Goal: Task Accomplishment & Management: Manage account settings

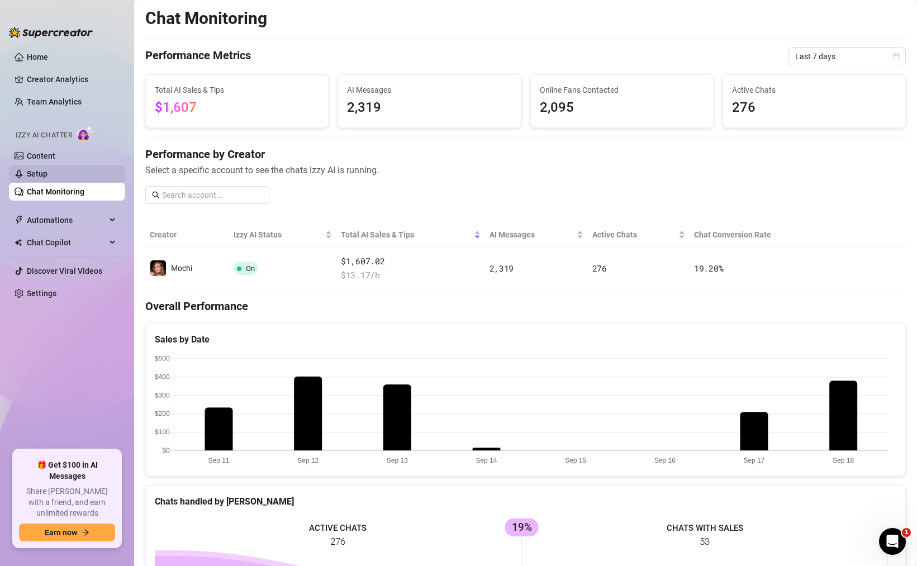
click at [47, 169] on link "Setup" at bounding box center [37, 173] width 21 height 9
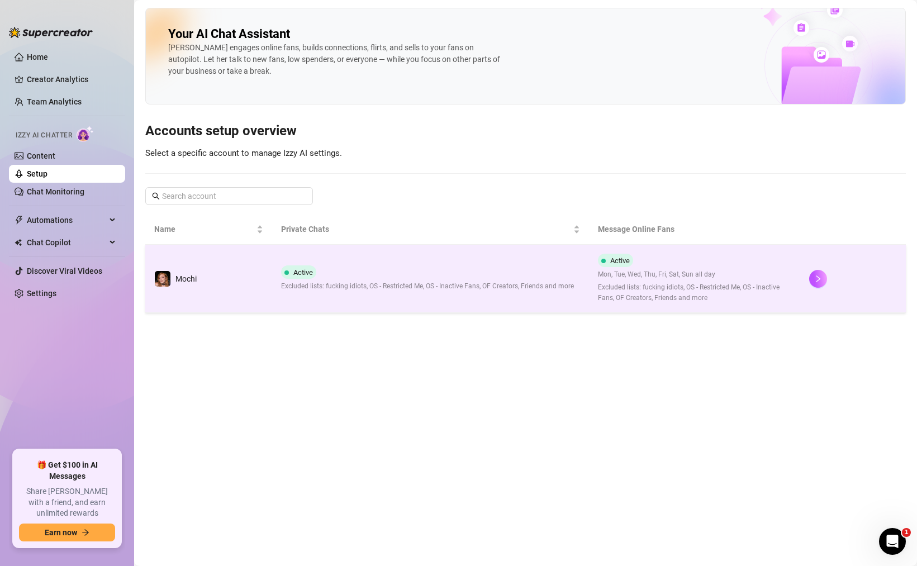
click at [250, 286] on td "Mochi" at bounding box center [208, 279] width 127 height 68
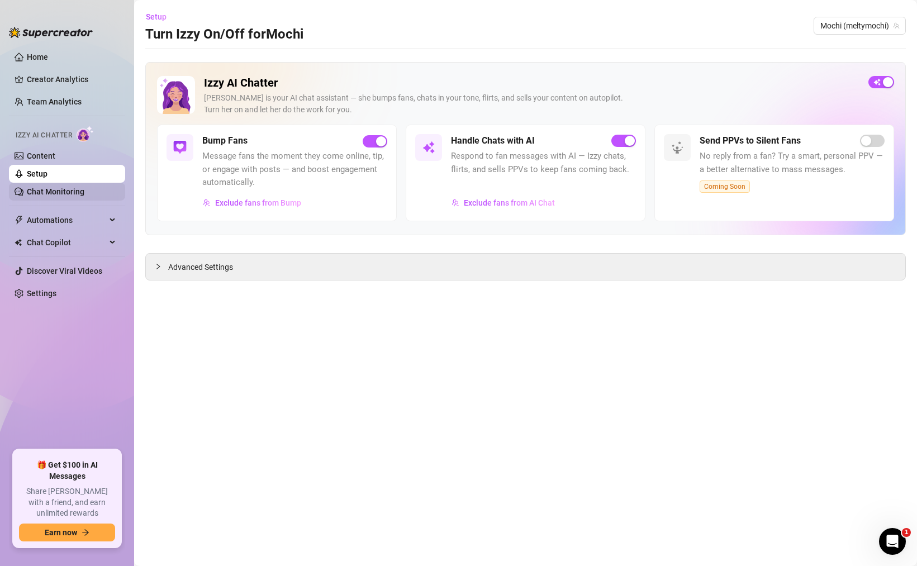
click at [84, 194] on link "Chat Monitoring" at bounding box center [56, 191] width 58 height 9
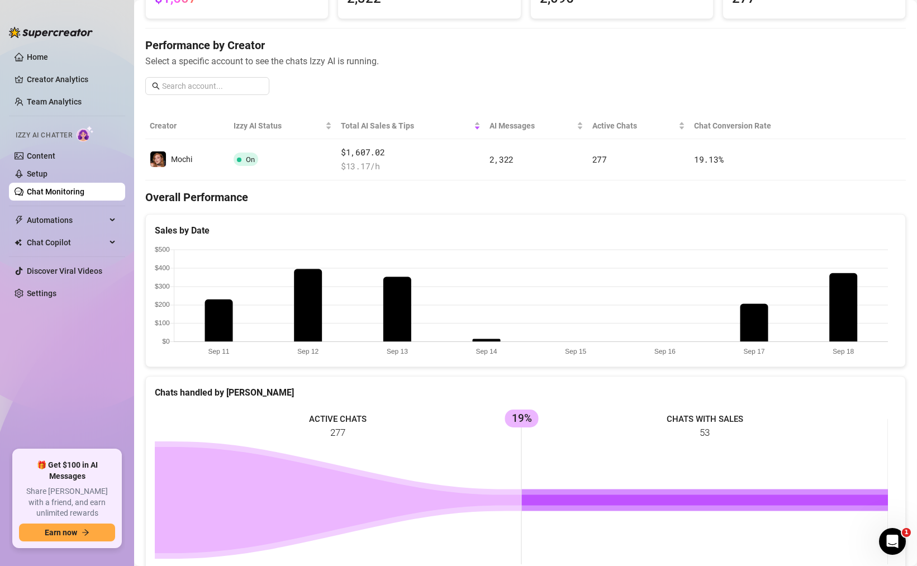
scroll to position [104, 0]
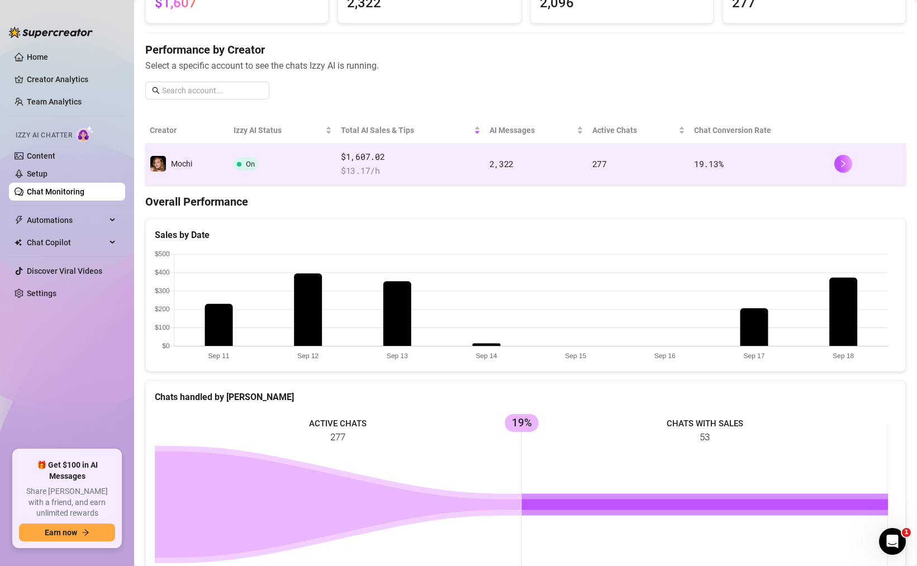
click at [185, 165] on span "Mochi" at bounding box center [181, 163] width 21 height 9
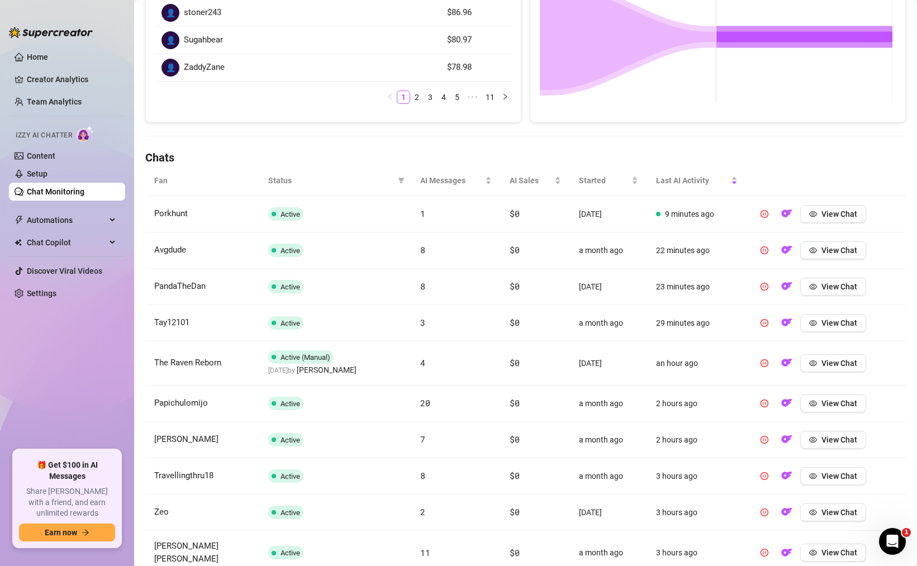
scroll to position [111, 0]
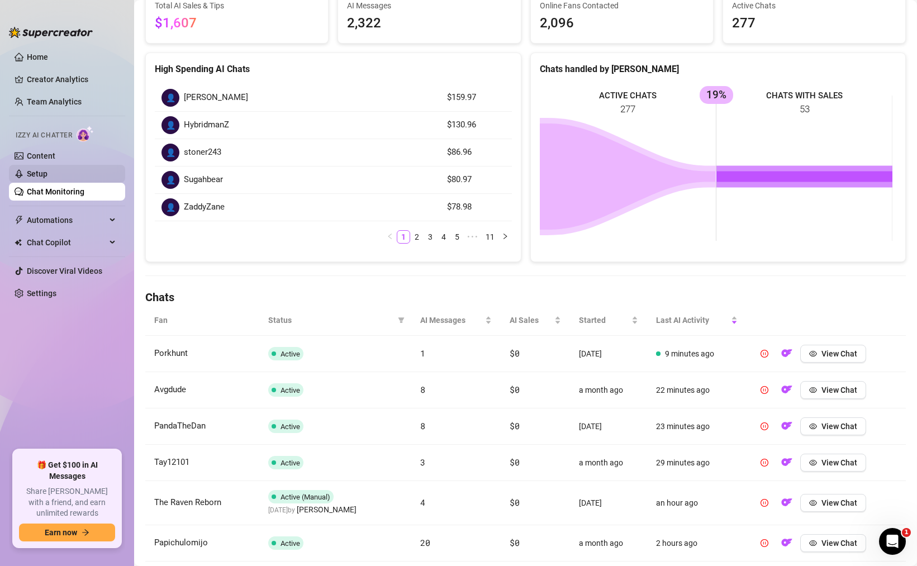
click at [47, 176] on link "Setup" at bounding box center [37, 173] width 21 height 9
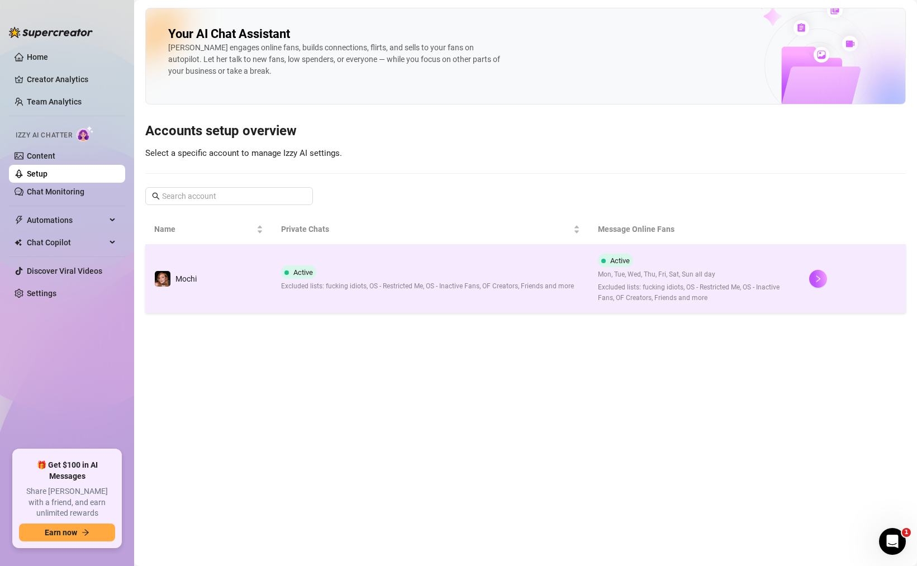
click at [285, 292] on td "Active Excluded lists: fucking idiots, OS - Restricted Me, OS - Inactive Fans, …" at bounding box center [430, 279] width 317 height 68
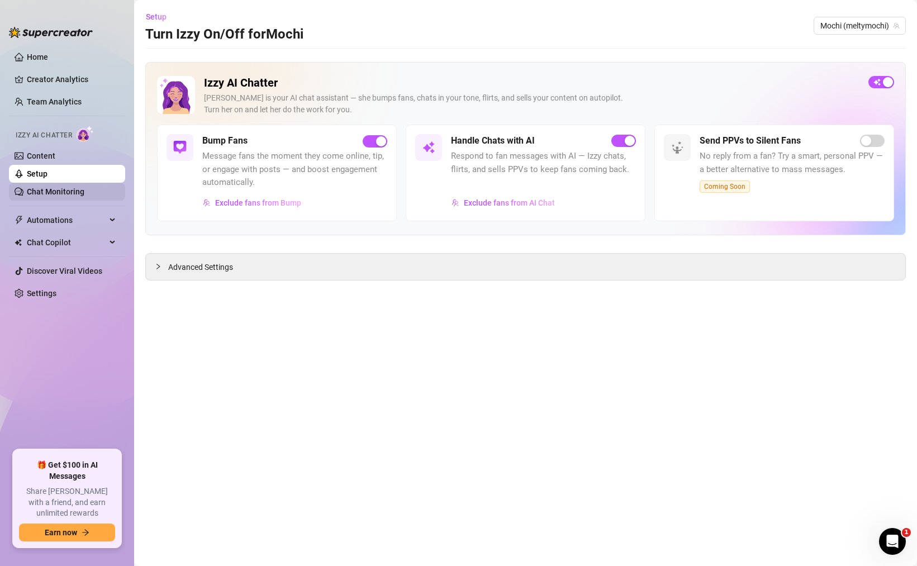
click at [79, 190] on link "Chat Monitoring" at bounding box center [56, 191] width 58 height 9
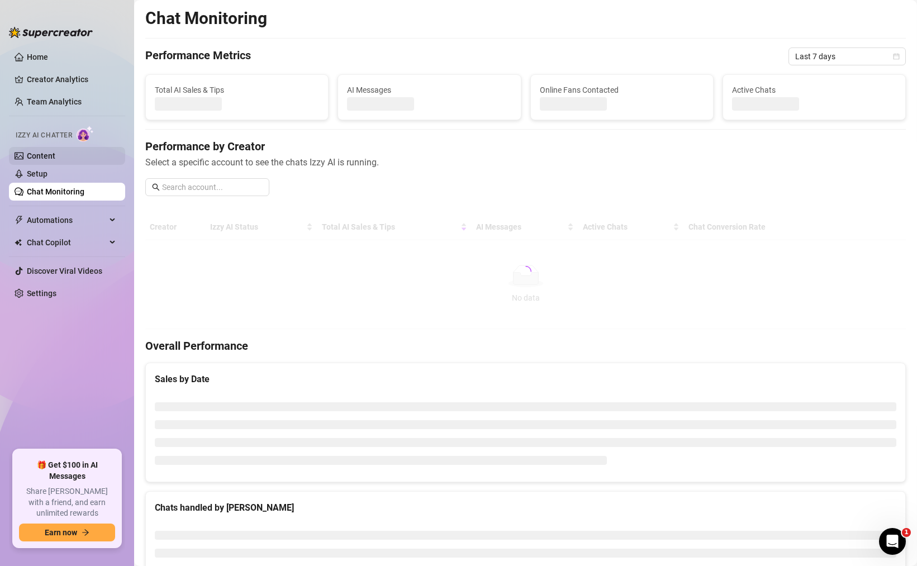
click at [55, 154] on link "Content" at bounding box center [41, 155] width 28 height 9
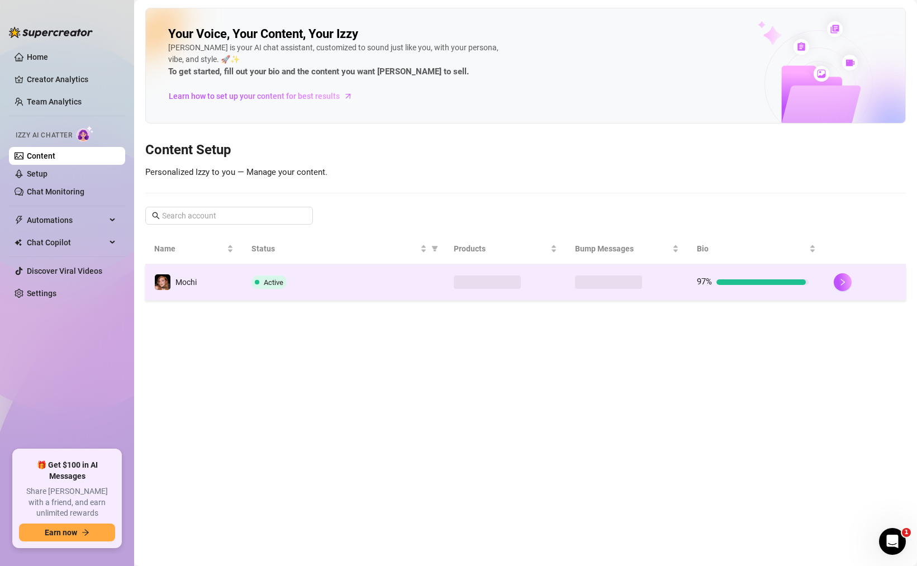
click at [245, 280] on td "Active" at bounding box center [343, 282] width 202 height 36
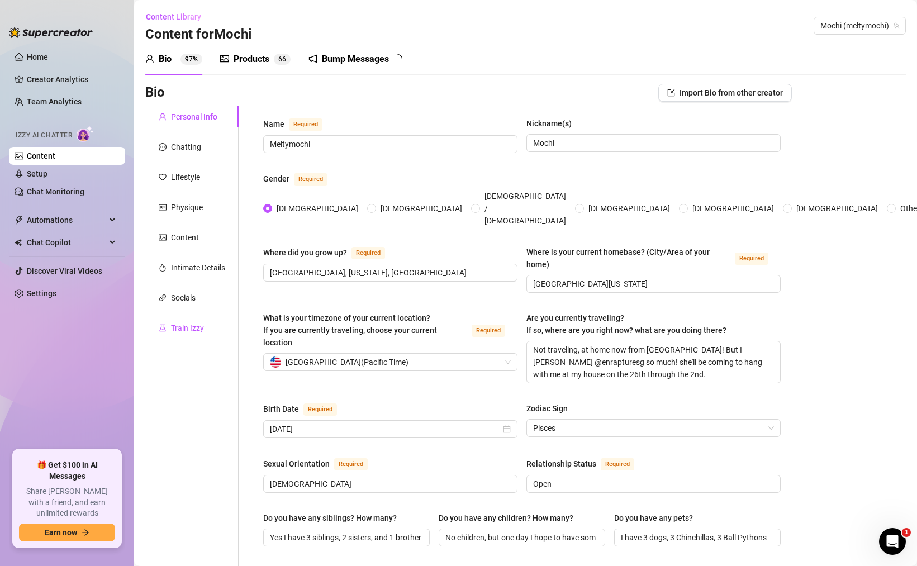
click at [190, 328] on div "Train Izzy" at bounding box center [187, 328] width 33 height 12
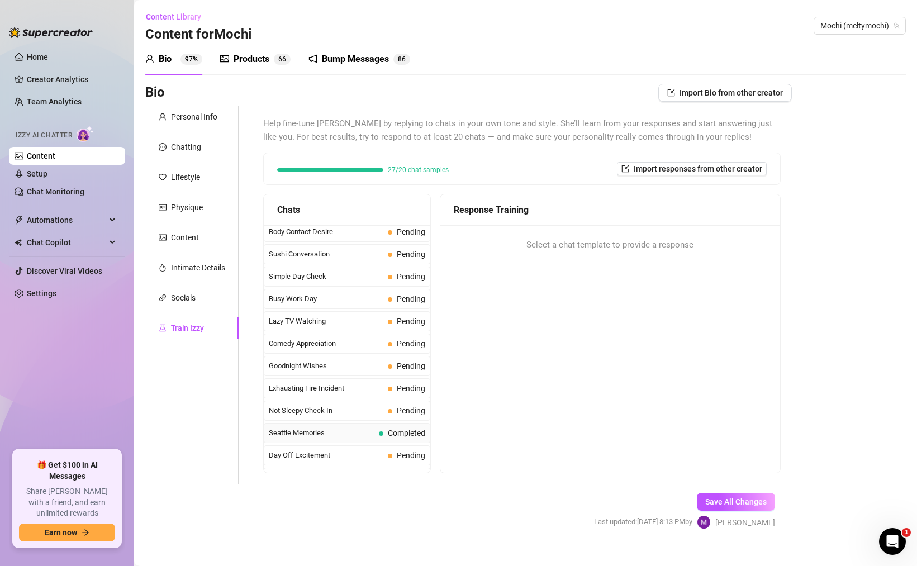
scroll to position [767, 0]
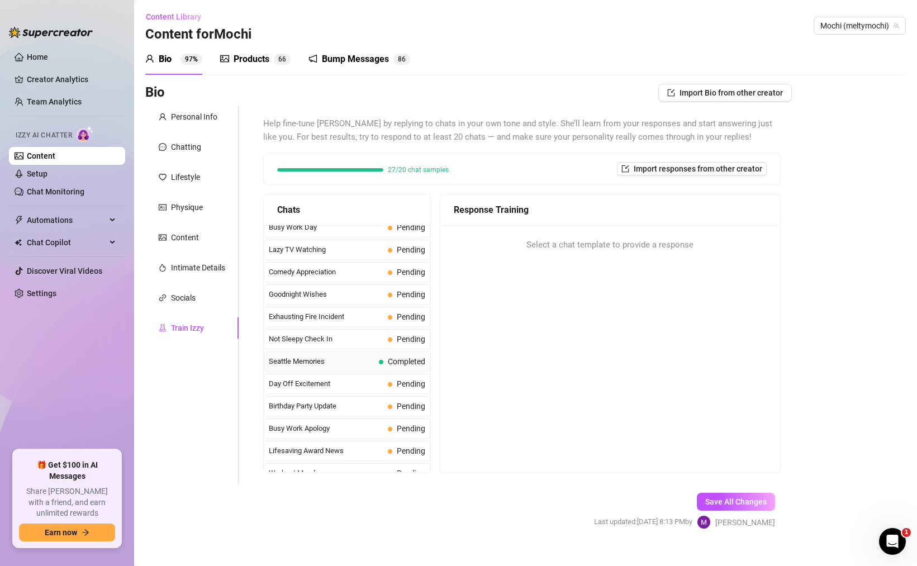
click at [359, 362] on span "Seattle Memories" at bounding box center [322, 361] width 106 height 11
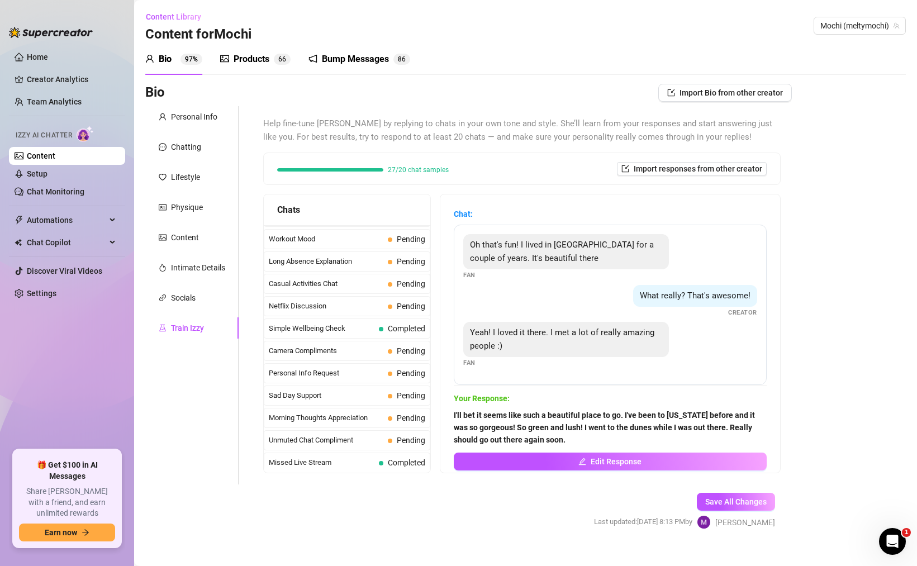
scroll to position [1003, 0]
click at [385, 331] on span "Completed" at bounding box center [402, 327] width 46 height 12
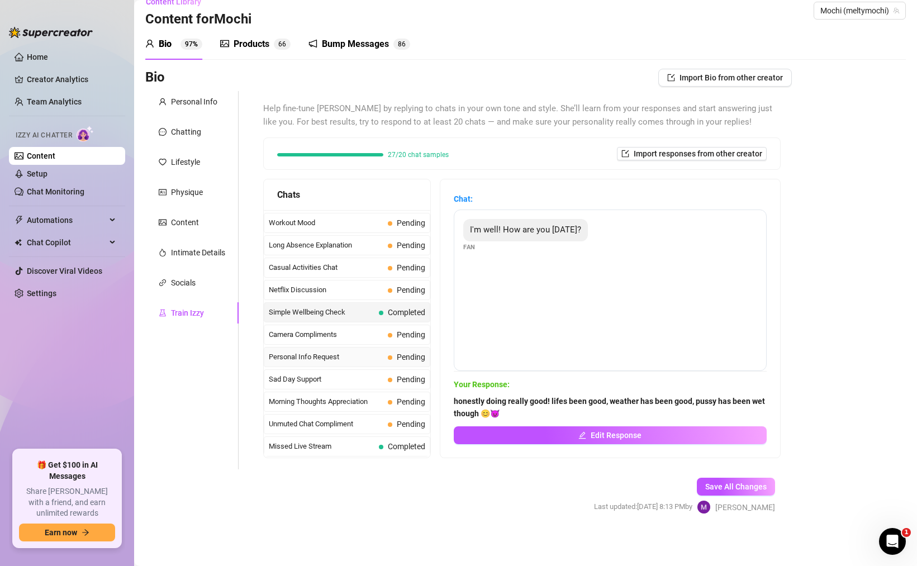
scroll to position [16, 0]
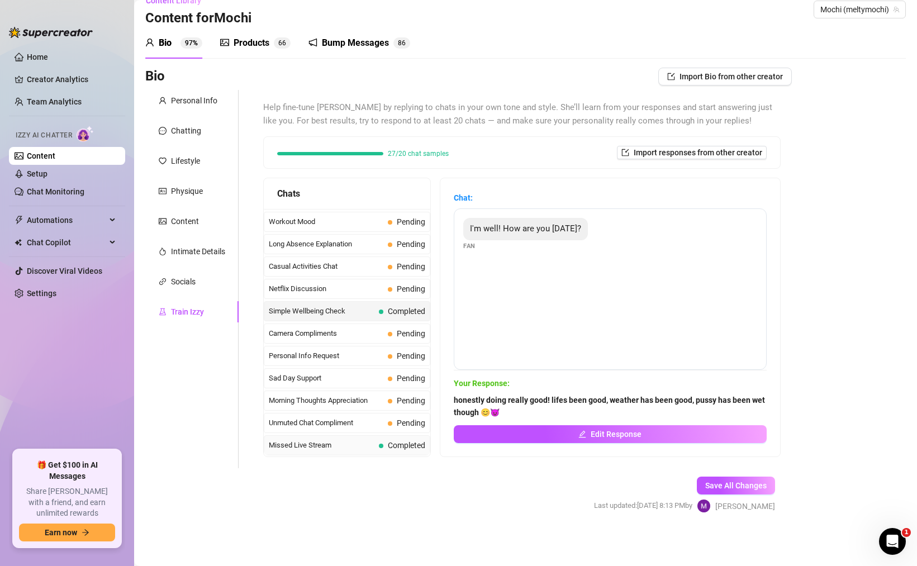
click at [368, 441] on span "Missed Live Stream" at bounding box center [322, 445] width 106 height 11
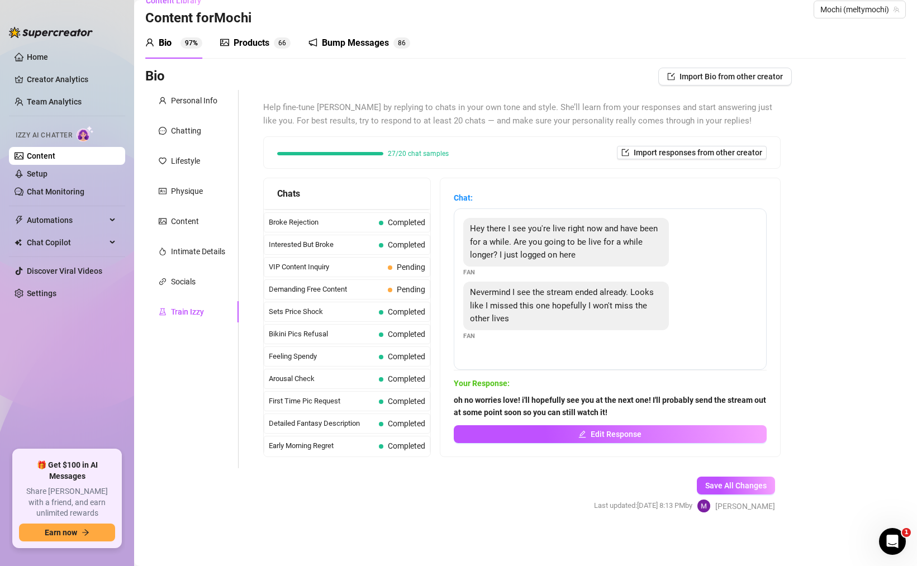
scroll to position [210, 0]
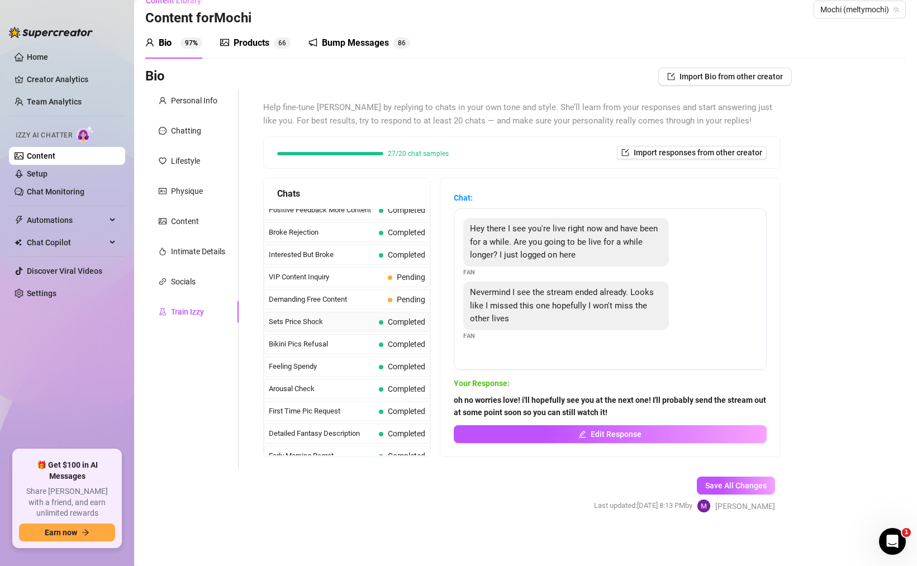
click at [375, 324] on div "Sets Price Shock Completed" at bounding box center [347, 322] width 166 height 20
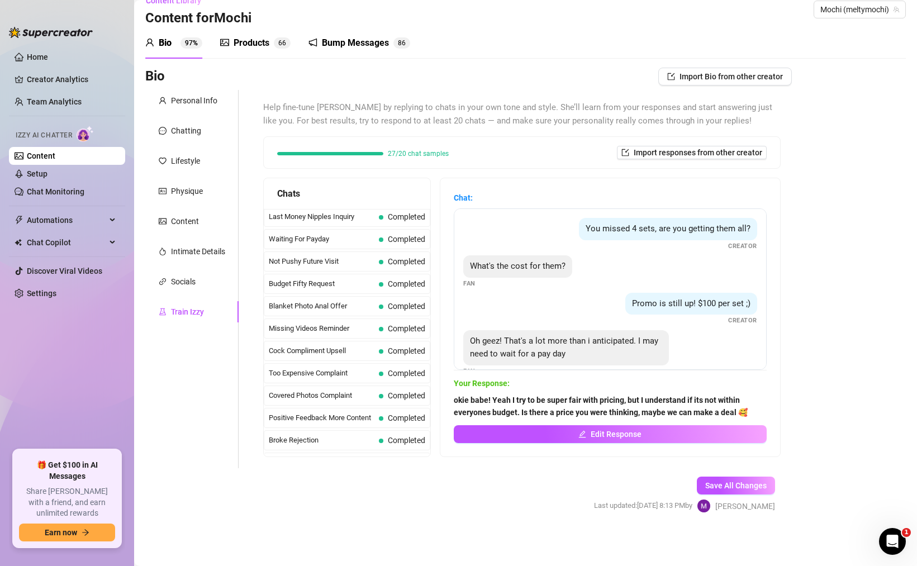
scroll to position [0, 0]
click at [373, 294] on div "Budget Fifty Request Completed" at bounding box center [347, 286] width 166 height 20
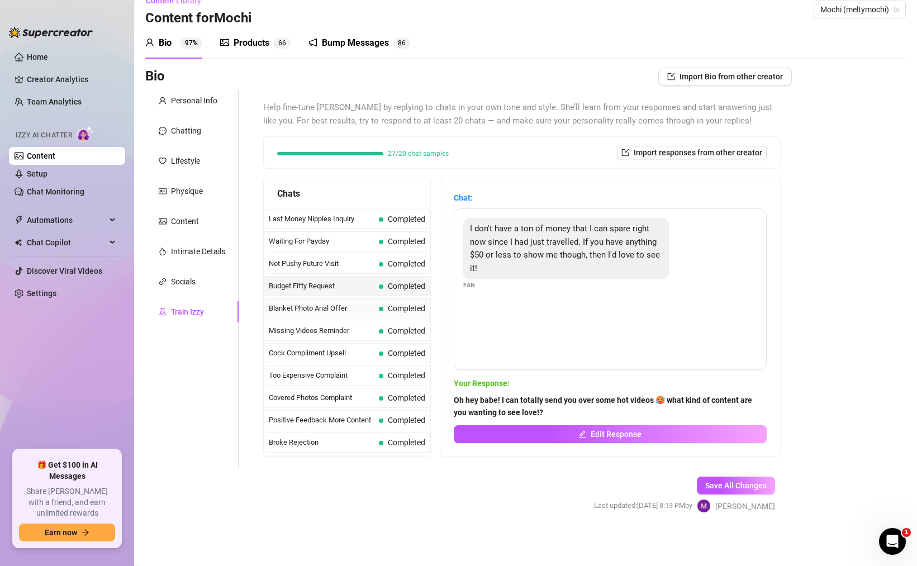
click at [373, 311] on span "Blanket Photo Anal Offer" at bounding box center [322, 308] width 106 height 11
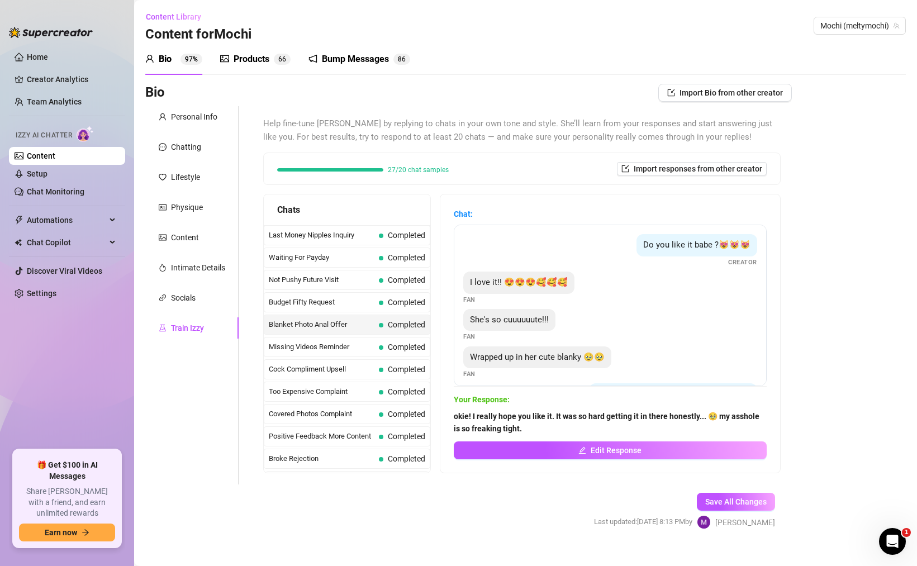
click at [718, 242] on span "Do you like it babe ?😻😻😻" at bounding box center [696, 245] width 107 height 10
click at [726, 249] on span "Do you like it babe ?😻😻😻" at bounding box center [696, 245] width 107 height 10
drag, startPoint x: 724, startPoint y: 278, endPoint x: 731, endPoint y: 264, distance: 15.5
click at [724, 274] on div "I love it!! 😍😍😍🥰🥰🥰 Fan" at bounding box center [610, 287] width 294 height 33
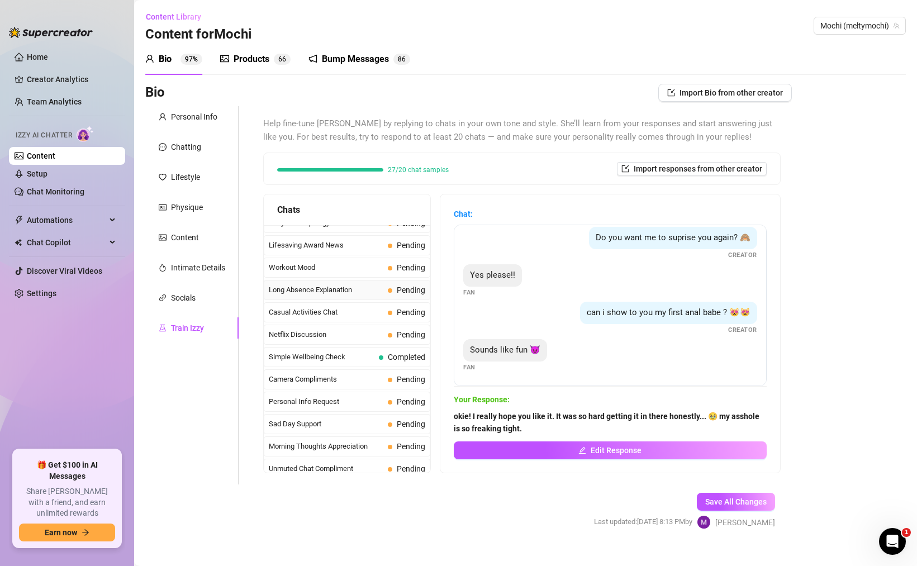
scroll to position [1003, 0]
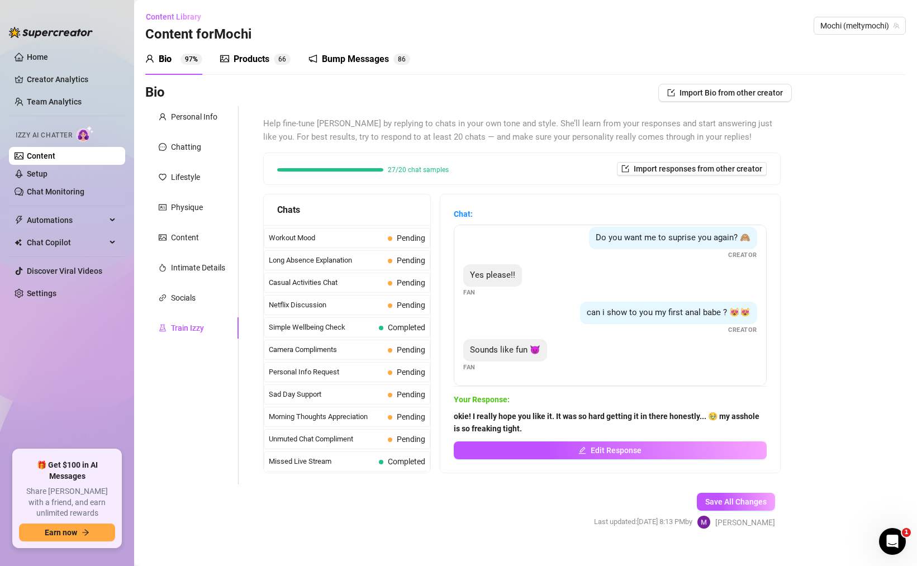
click at [396, 309] on span "Pending" at bounding box center [406, 305] width 37 height 12
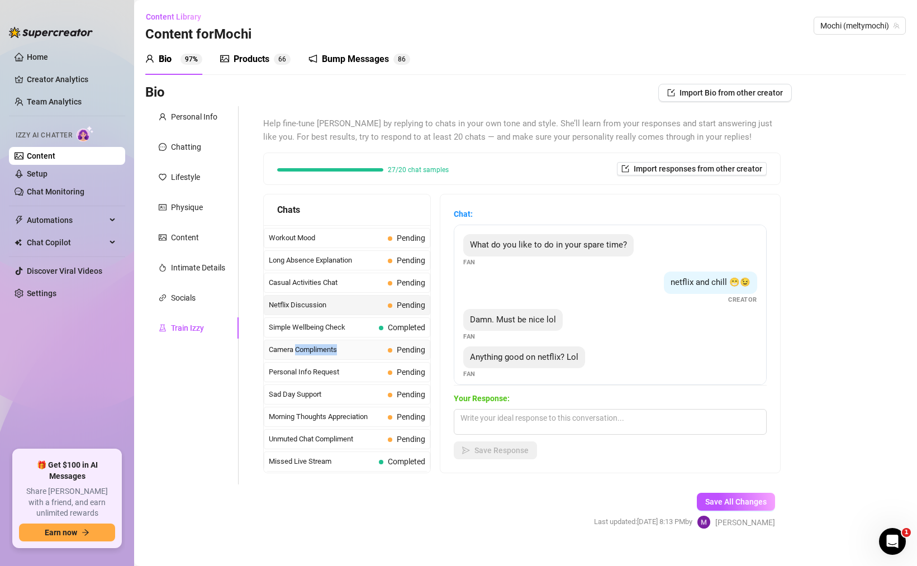
drag, startPoint x: 340, startPoint y: 351, endPoint x: 297, endPoint y: 350, distance: 43.6
click at [297, 350] on span "Camera Compliments" at bounding box center [326, 349] width 114 height 11
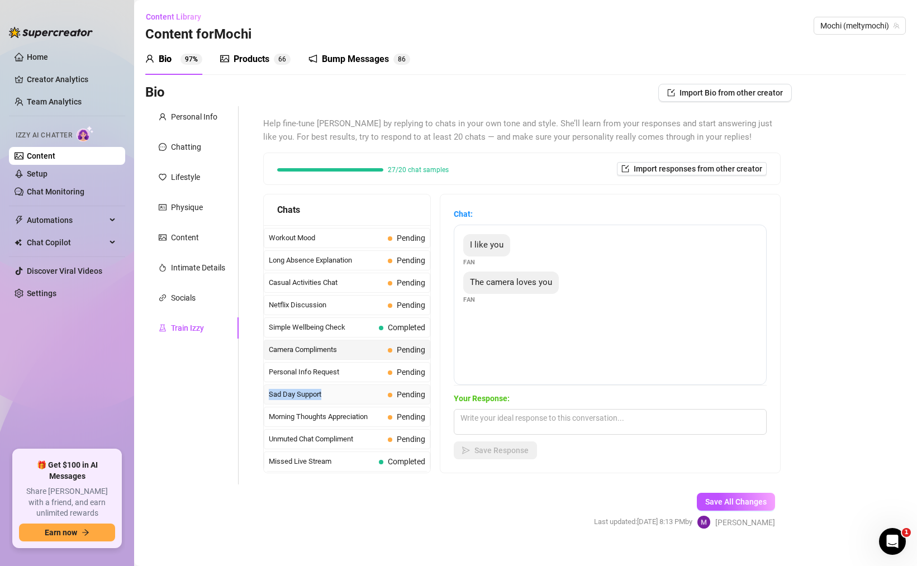
drag, startPoint x: 346, startPoint y: 399, endPoint x: 270, endPoint y: 398, distance: 76.5
click at [270, 398] on span "Sad Day Support" at bounding box center [326, 394] width 114 height 11
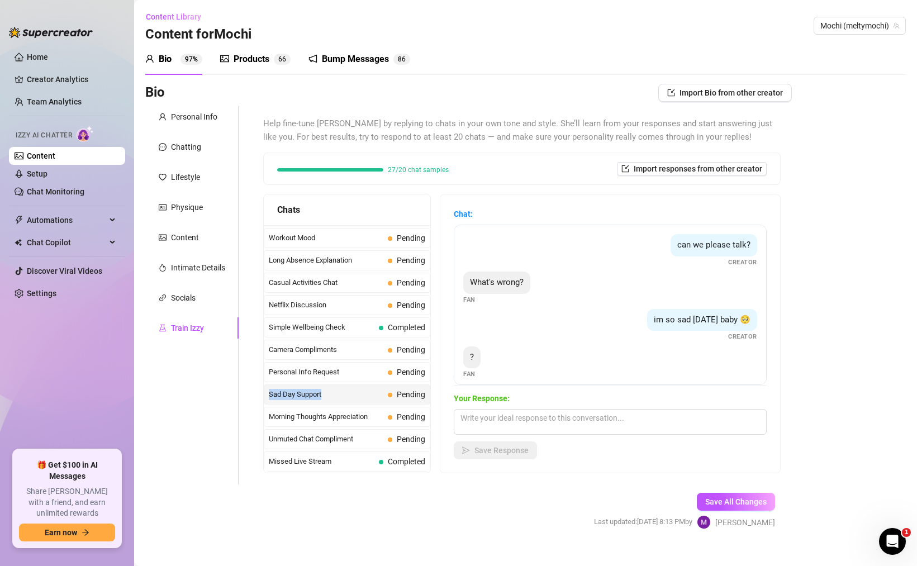
copy span "Sad Day Support"
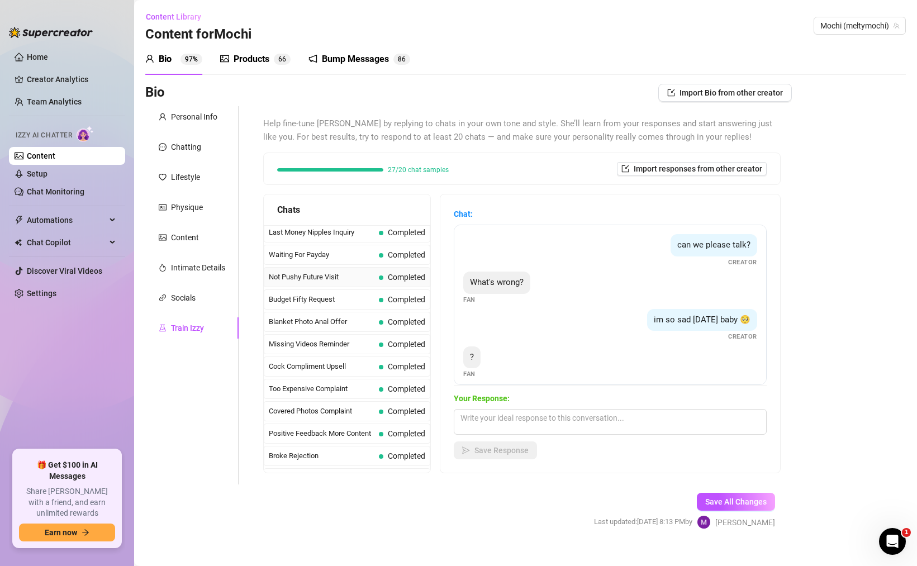
scroll to position [0, 0]
click at [388, 323] on span "Completed" at bounding box center [406, 324] width 37 height 9
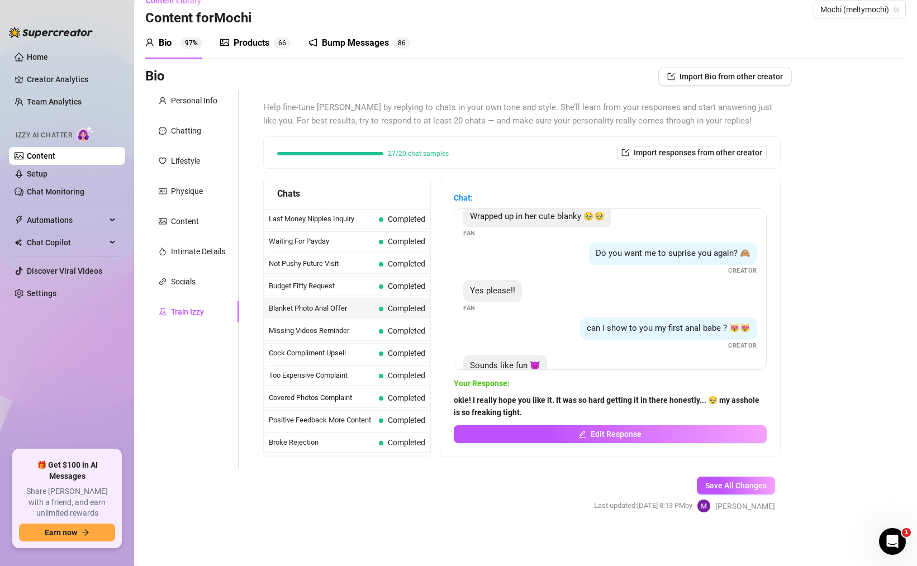
scroll to position [156, 0]
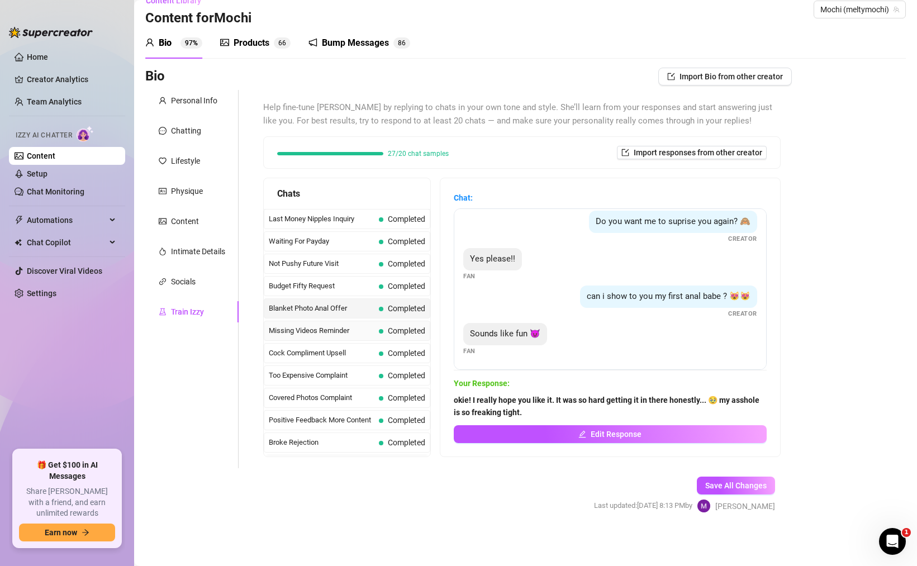
click at [306, 338] on div "Missing Videos Reminder Completed" at bounding box center [347, 331] width 166 height 20
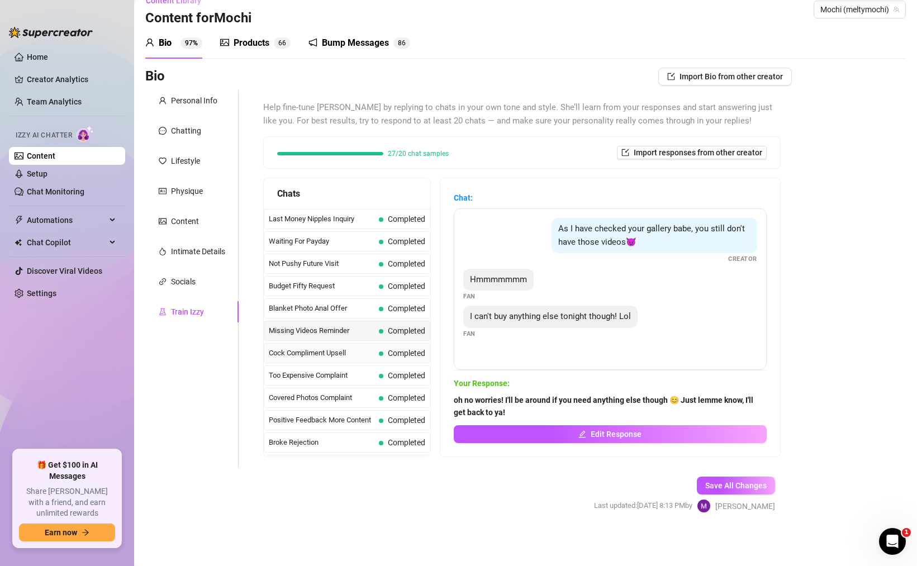
click at [332, 352] on span "Cock Compliment Upsell" at bounding box center [322, 352] width 106 height 11
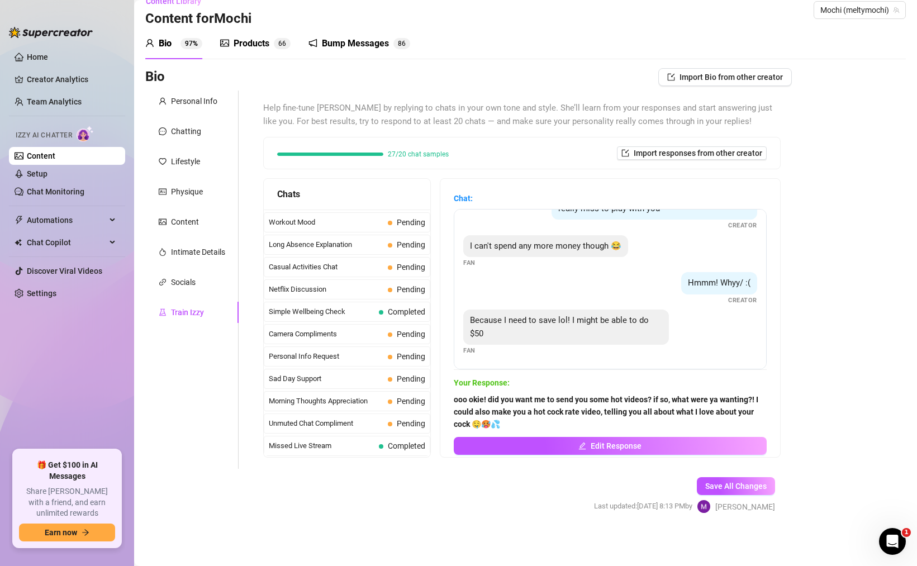
scroll to position [16, 0]
